Goal: Task Accomplishment & Management: Manage account settings

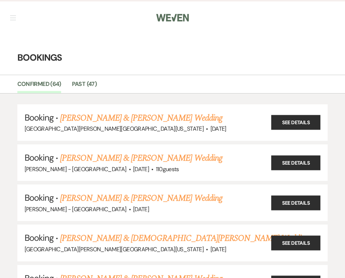
click at [17, 8] on nav "Dashboard Manage Venues Expand [GEOGRAPHIC_DATA][PERSON_NAME][GEOGRAPHIC_DATA][…" at bounding box center [172, 17] width 345 height 34
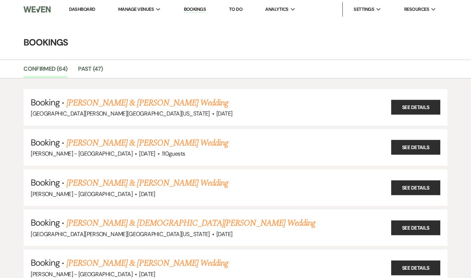
click at [89, 10] on link "Dashboard" at bounding box center [82, 9] width 26 height 6
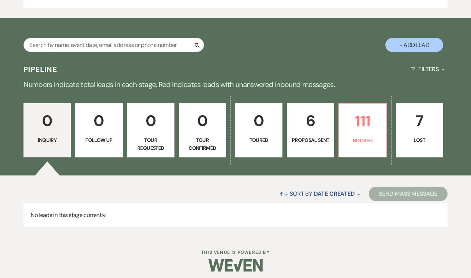
click at [312, 122] on p "6" at bounding box center [311, 121] width 38 height 24
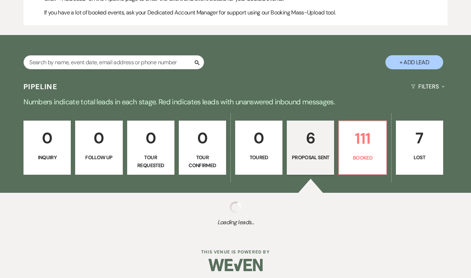
select select "6"
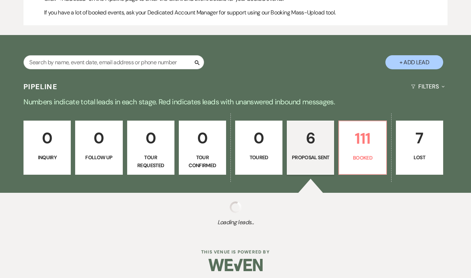
select select "6"
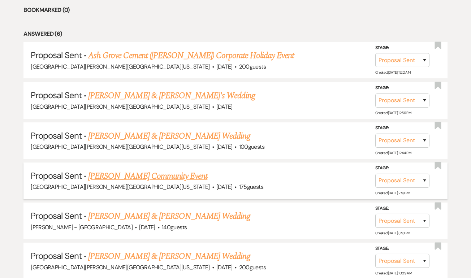
scroll to position [733, 0]
